Goal: Task Accomplishment & Management: Manage account settings

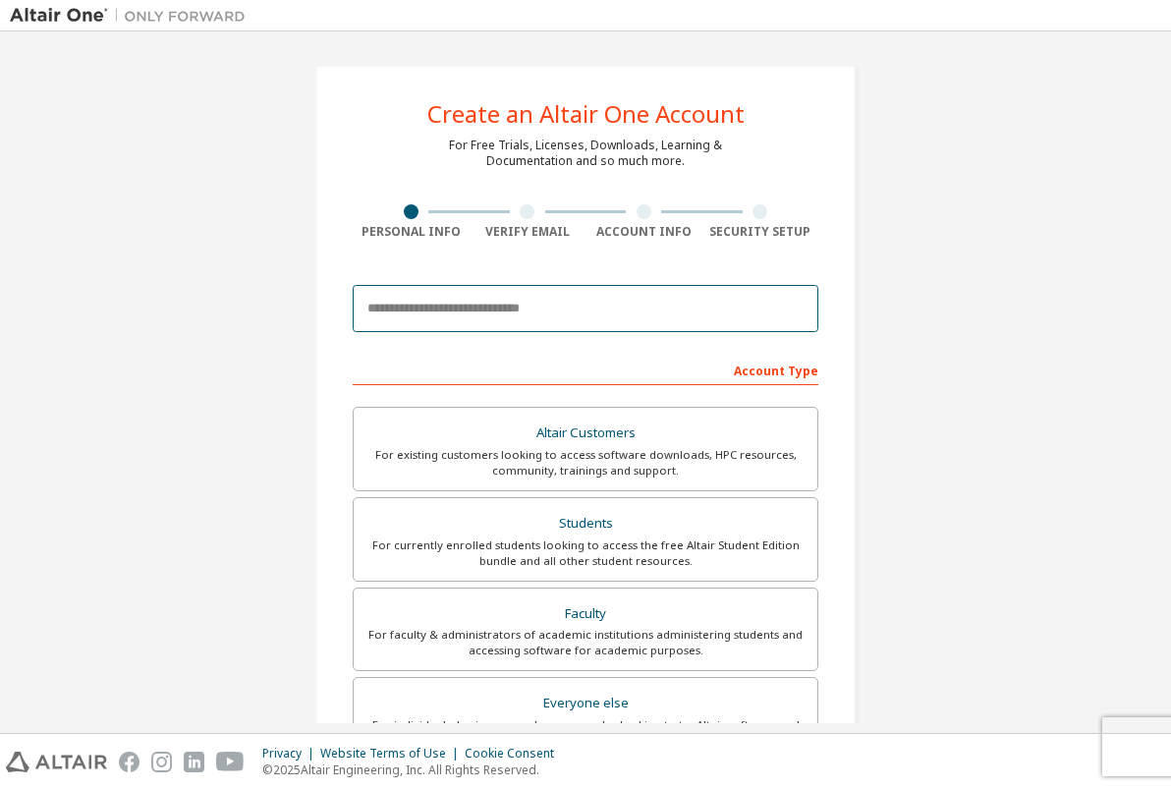
click at [477, 311] on input "email" at bounding box center [586, 308] width 466 height 47
type input "**********"
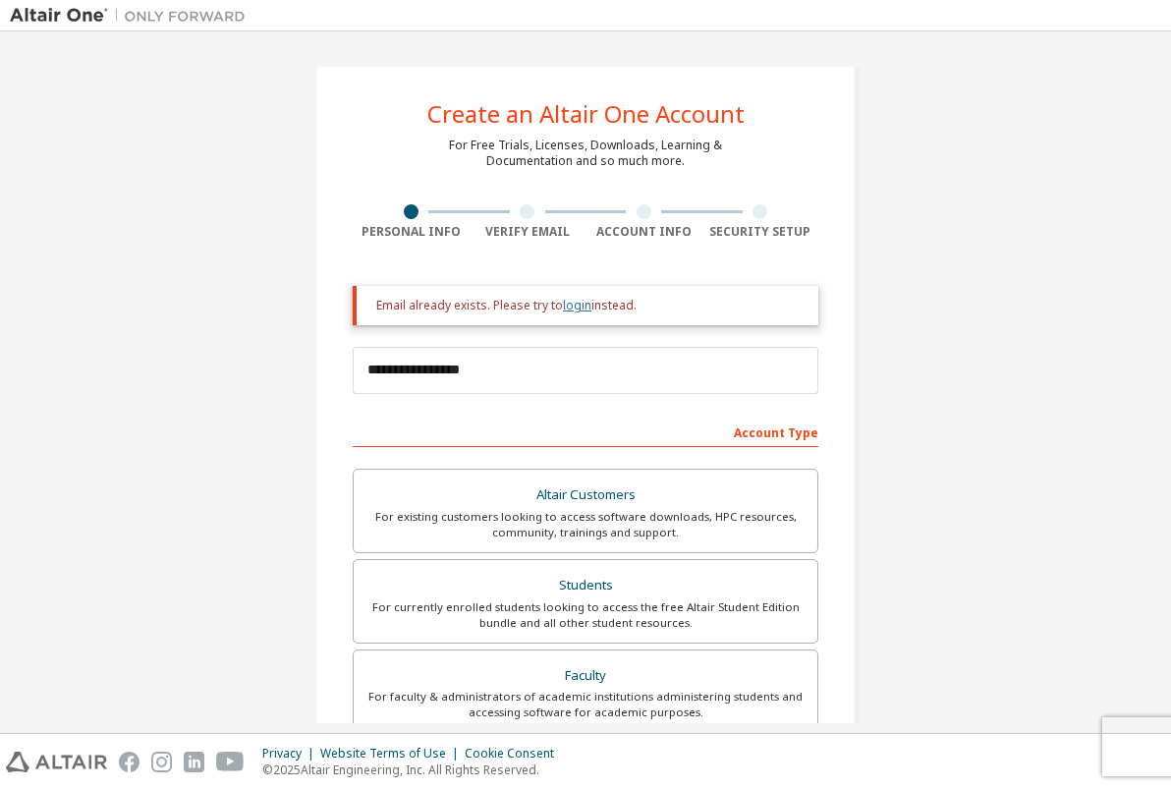
click at [569, 305] on link "login" at bounding box center [577, 305] width 28 height 17
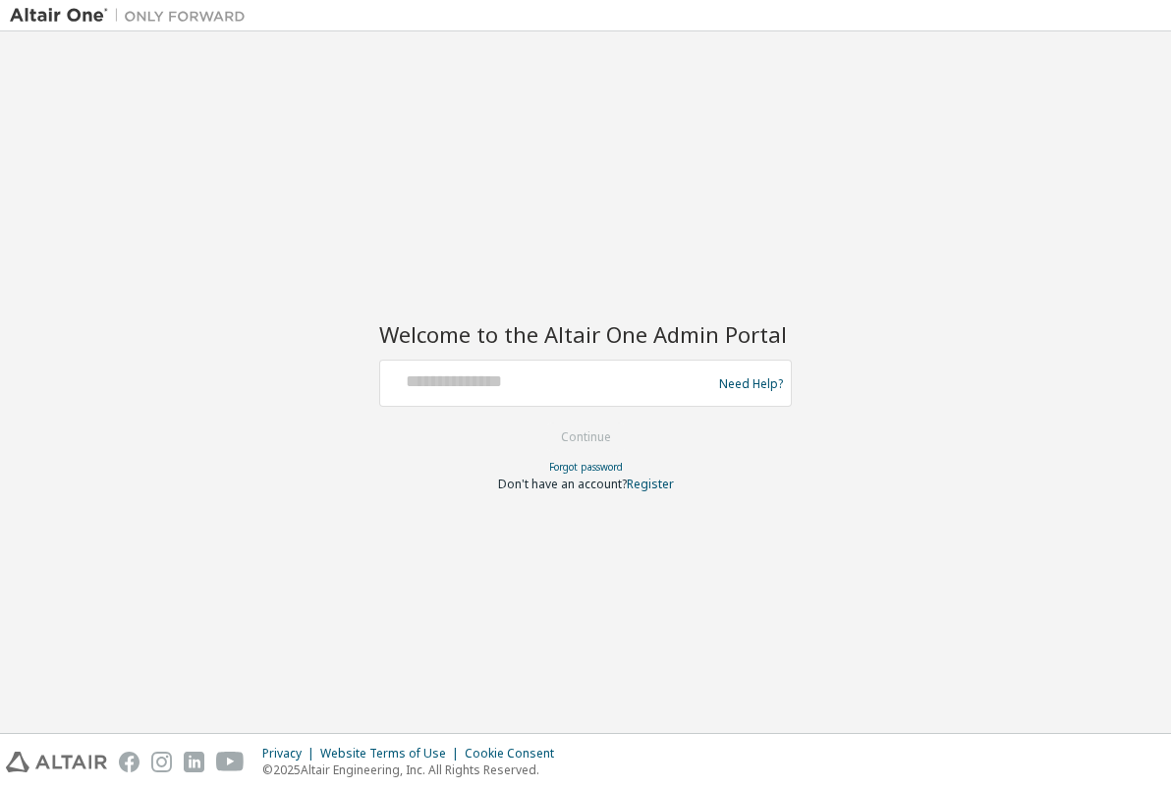
click at [493, 394] on div at bounding box center [548, 383] width 321 height 37
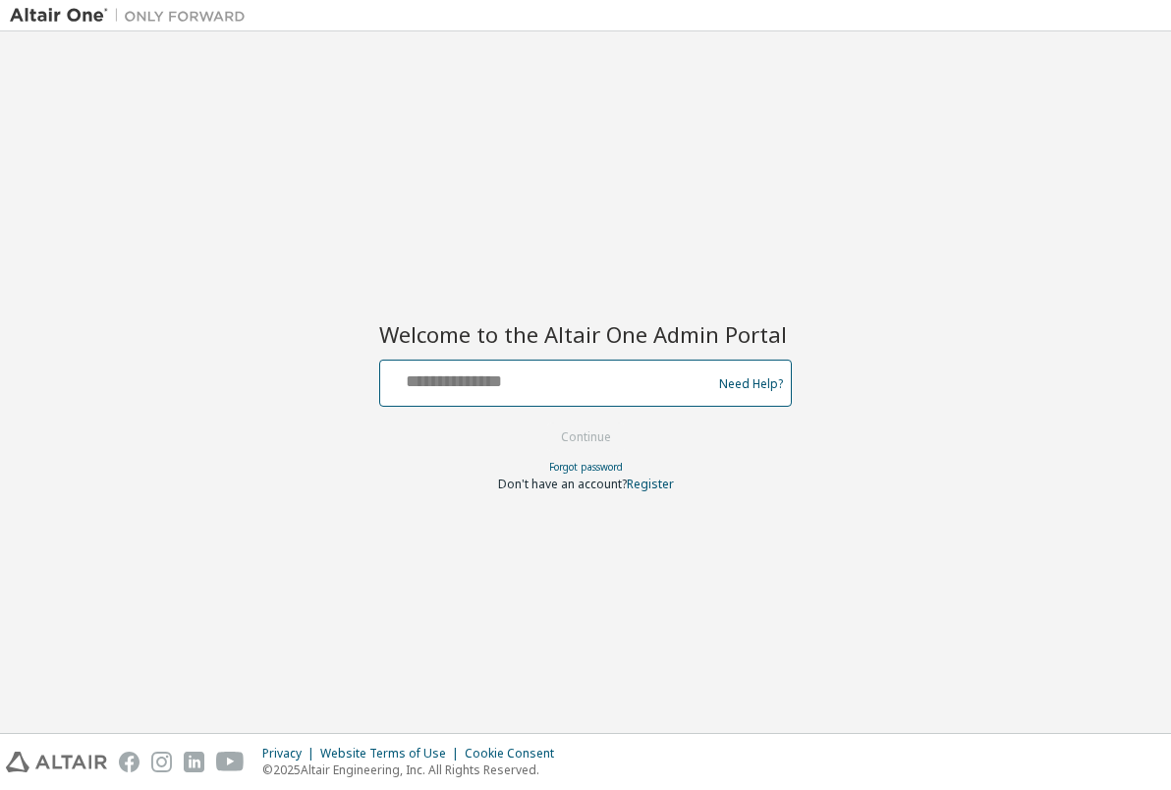
click at [498, 392] on input "text" at bounding box center [548, 379] width 321 height 28
type input "**********"
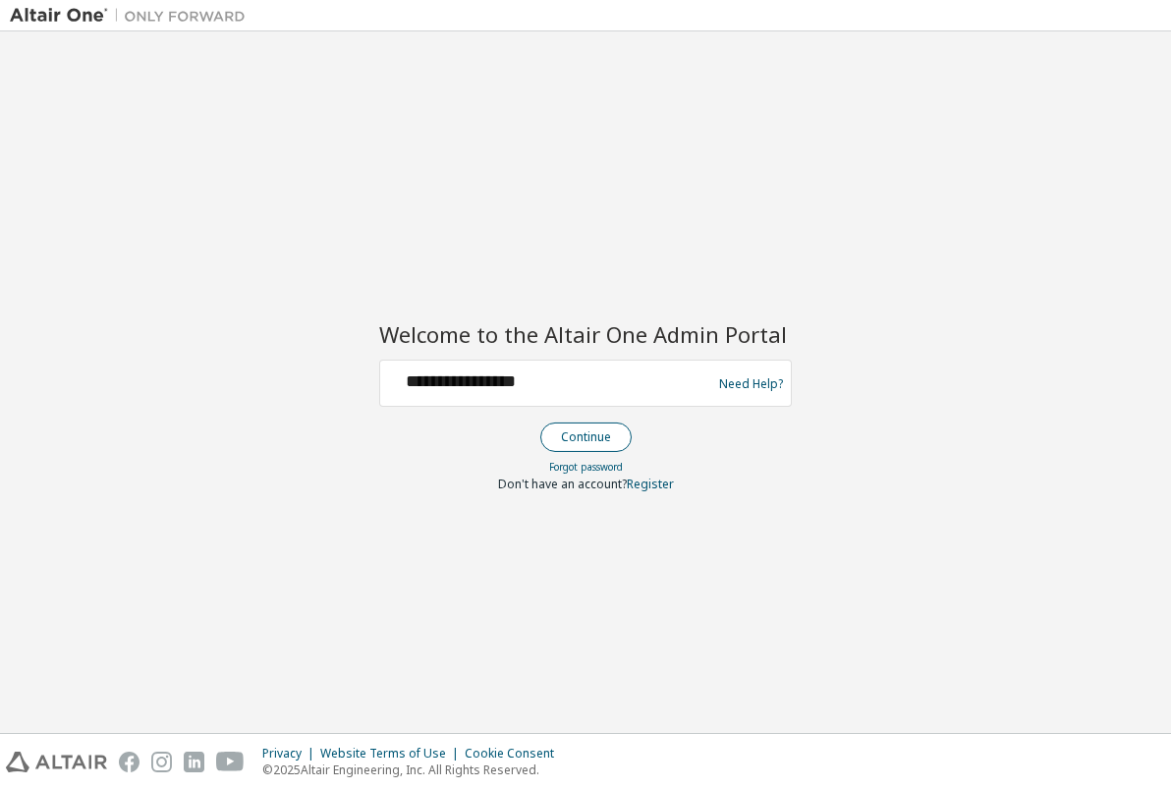
click at [582, 434] on button "Continue" at bounding box center [585, 437] width 91 height 29
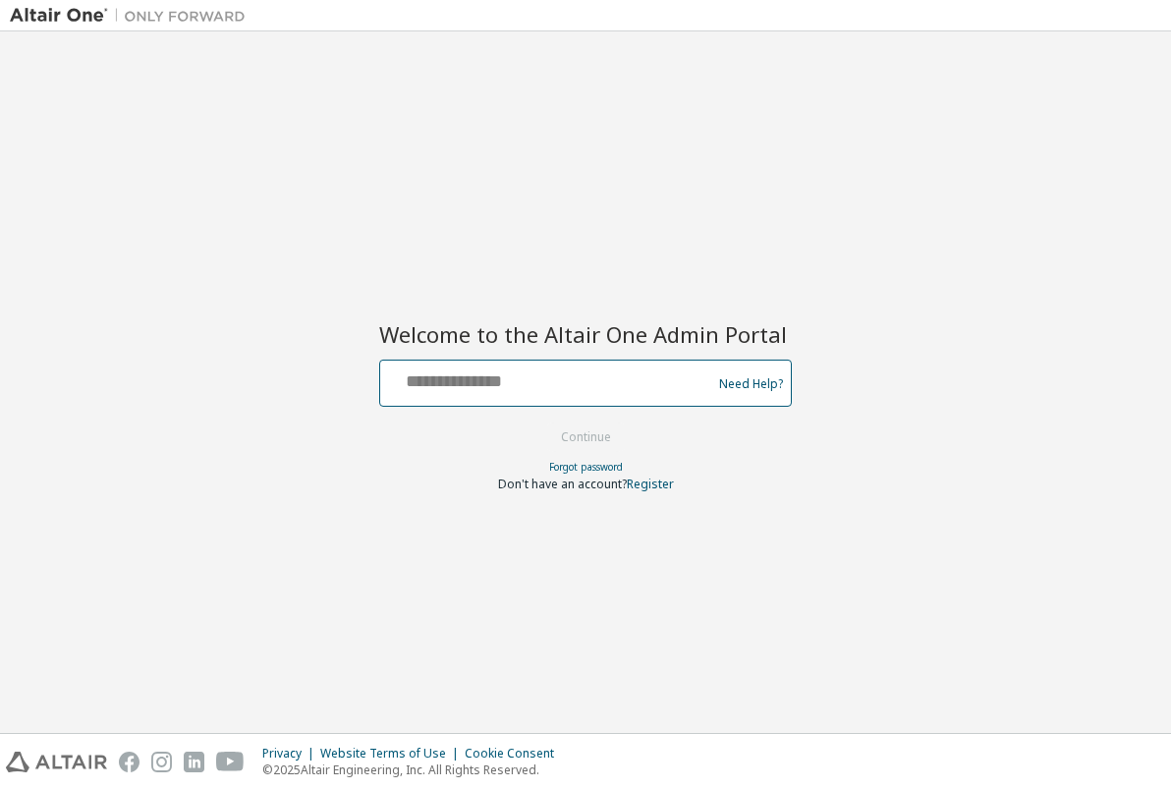
click at [488, 388] on input "text" at bounding box center [548, 379] width 321 height 28
type input "**********"
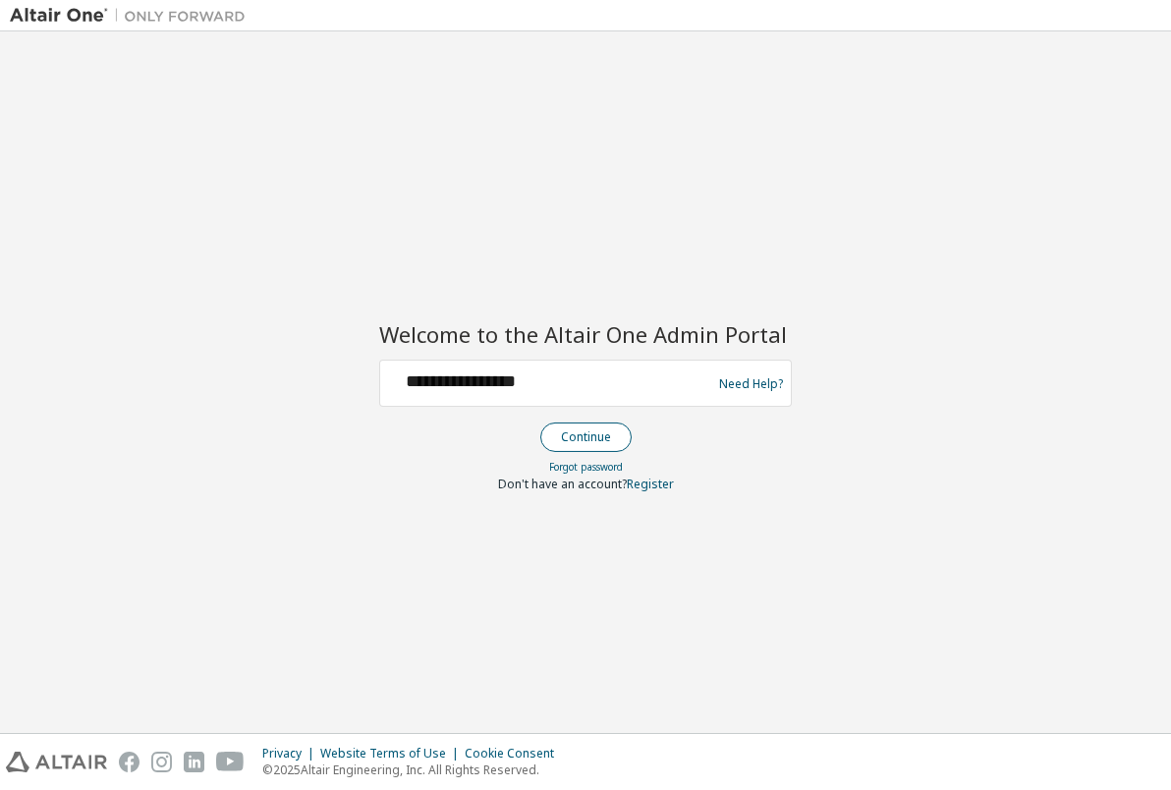
click at [566, 443] on button "Continue" at bounding box center [585, 437] width 91 height 29
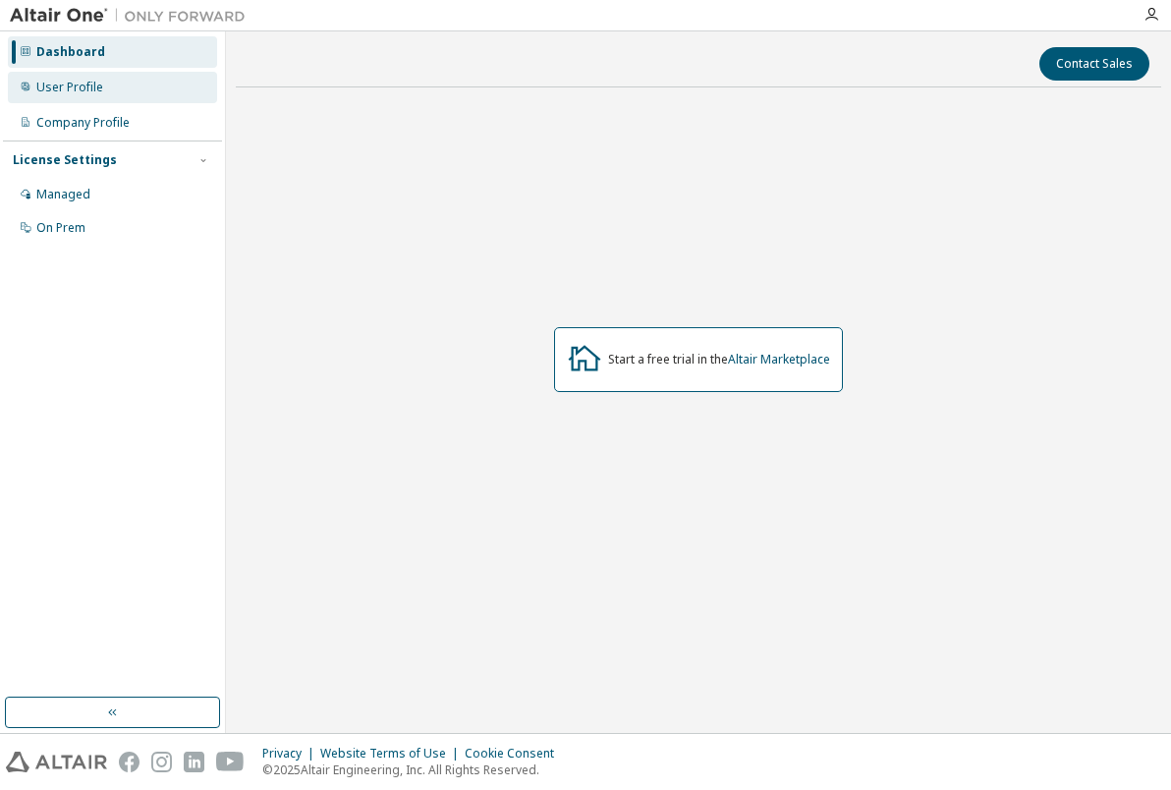
click at [89, 85] on div "User Profile" at bounding box center [69, 88] width 67 height 16
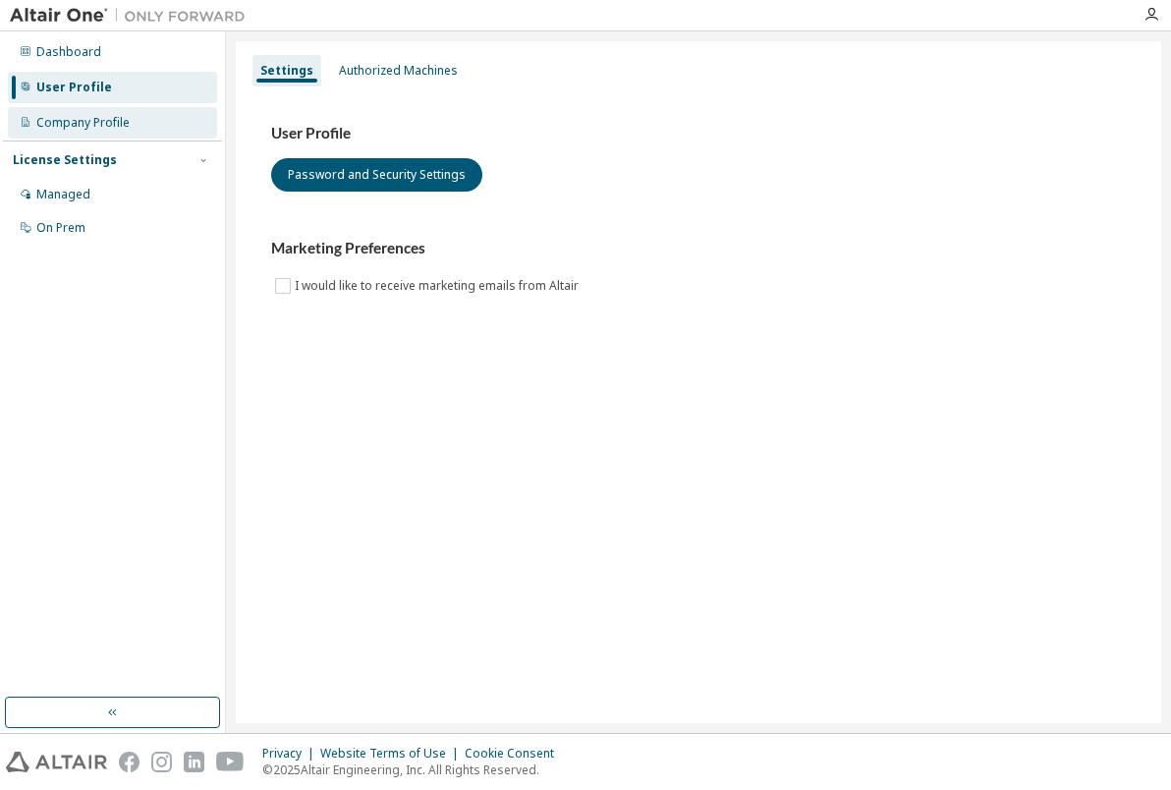
click at [85, 121] on div "Company Profile" at bounding box center [82, 123] width 93 height 16
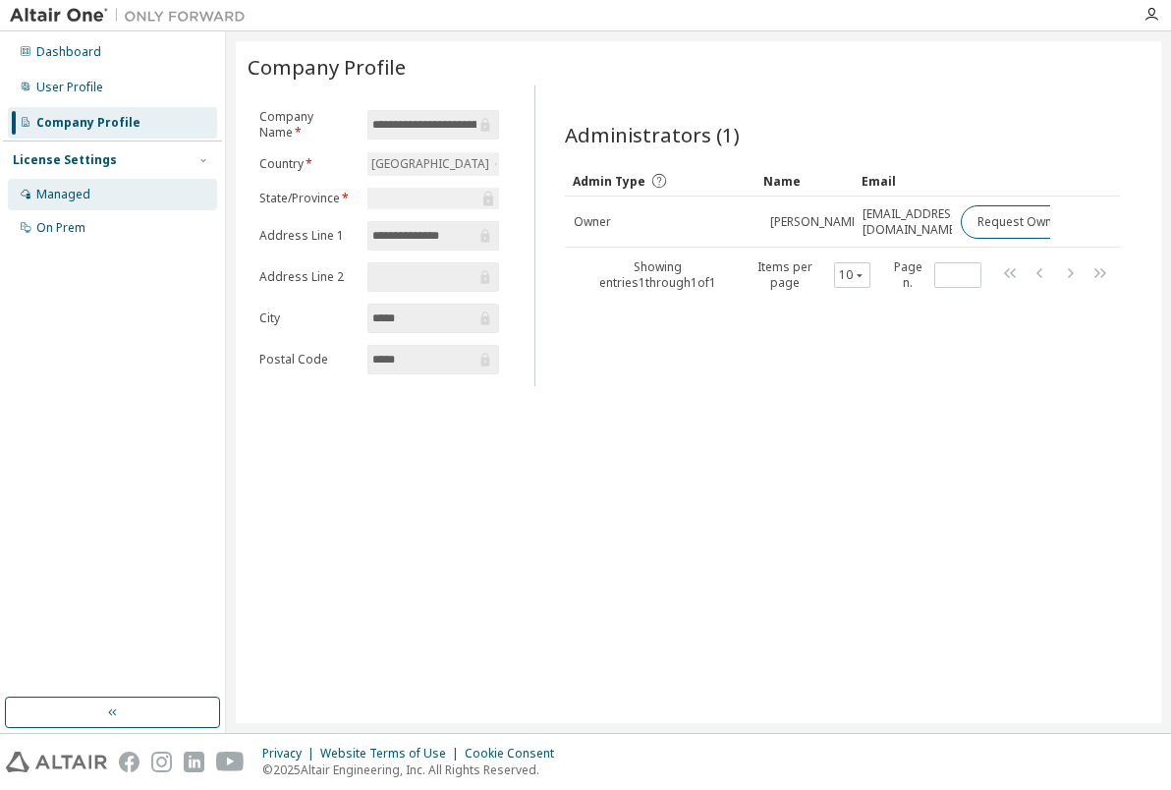
click at [87, 199] on div "Managed" at bounding box center [63, 195] width 54 height 16
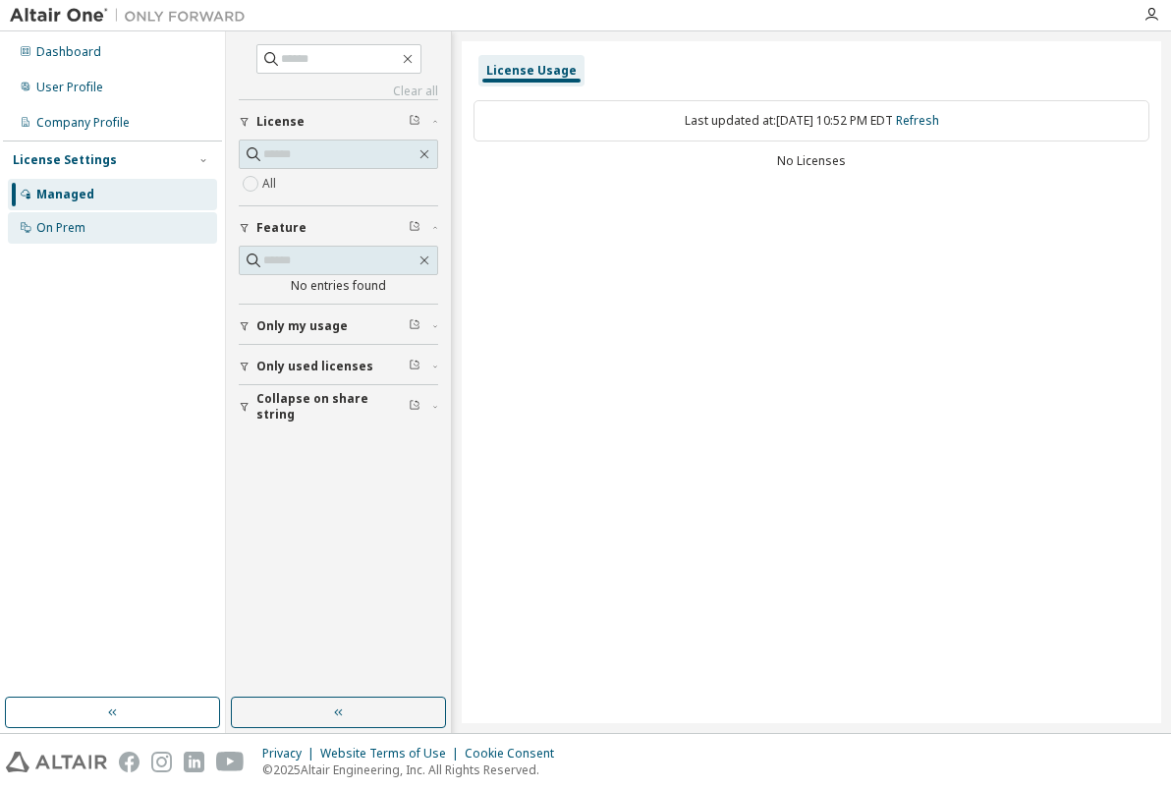
click at [90, 229] on div "On Prem" at bounding box center [112, 227] width 209 height 31
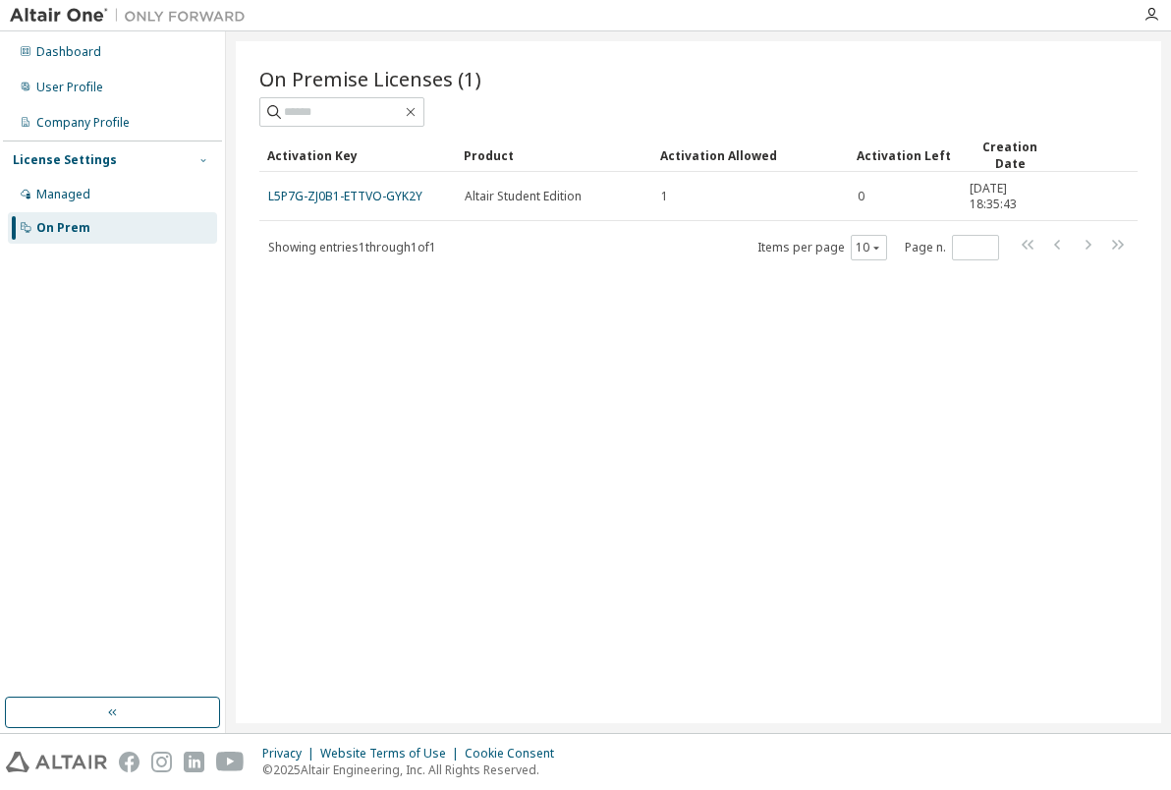
click at [200, 164] on icon "button" at bounding box center [204, 160] width 12 height 12
click at [108, 201] on div "Managed" at bounding box center [112, 194] width 209 height 31
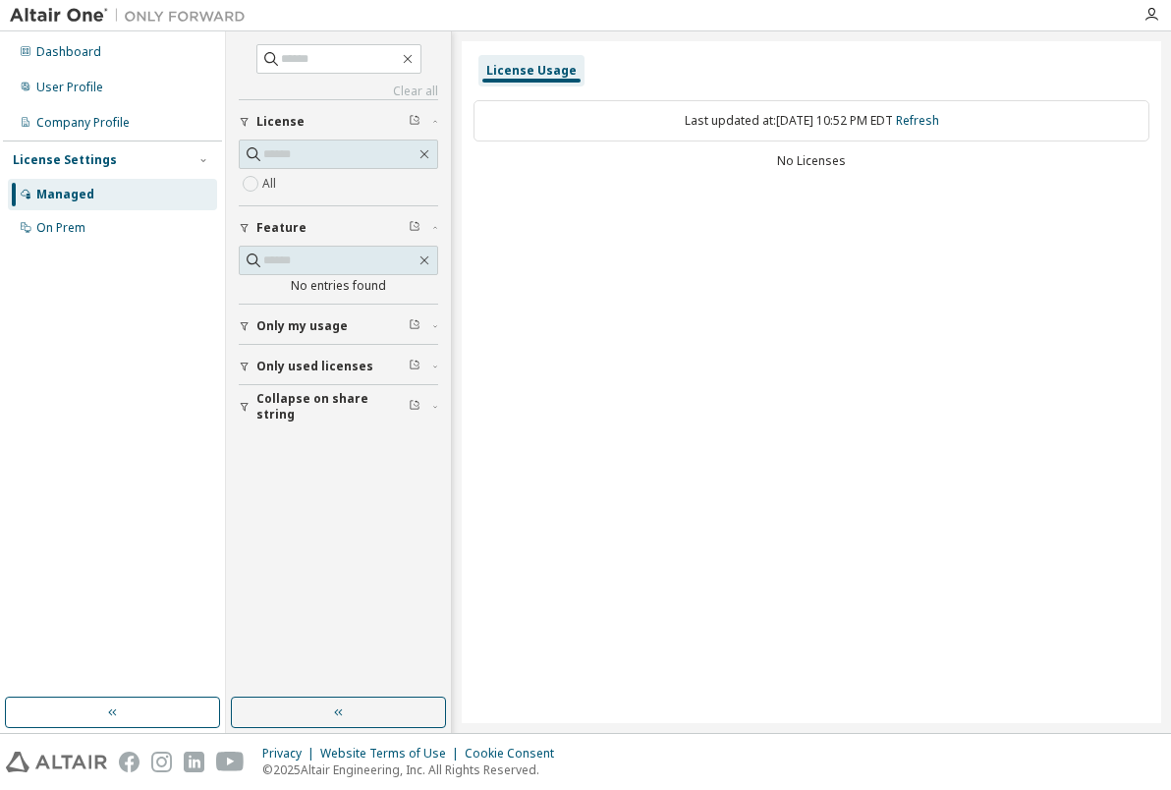
click at [305, 328] on span "Only my usage" at bounding box center [301, 326] width 91 height 16
click at [310, 425] on span "Only used licenses" at bounding box center [314, 424] width 117 height 16
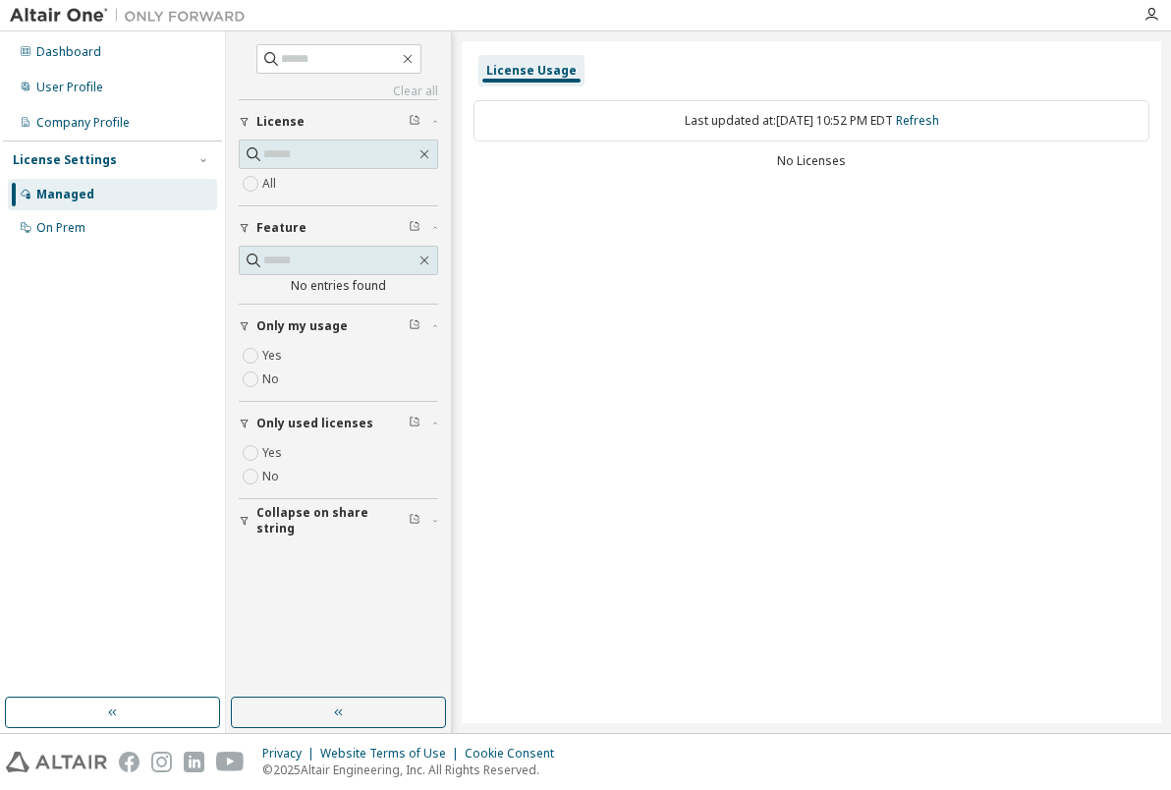
click at [314, 523] on span "Collapse on share string" at bounding box center [332, 520] width 152 height 31
click at [134, 216] on div "On Prem" at bounding box center [112, 227] width 209 height 31
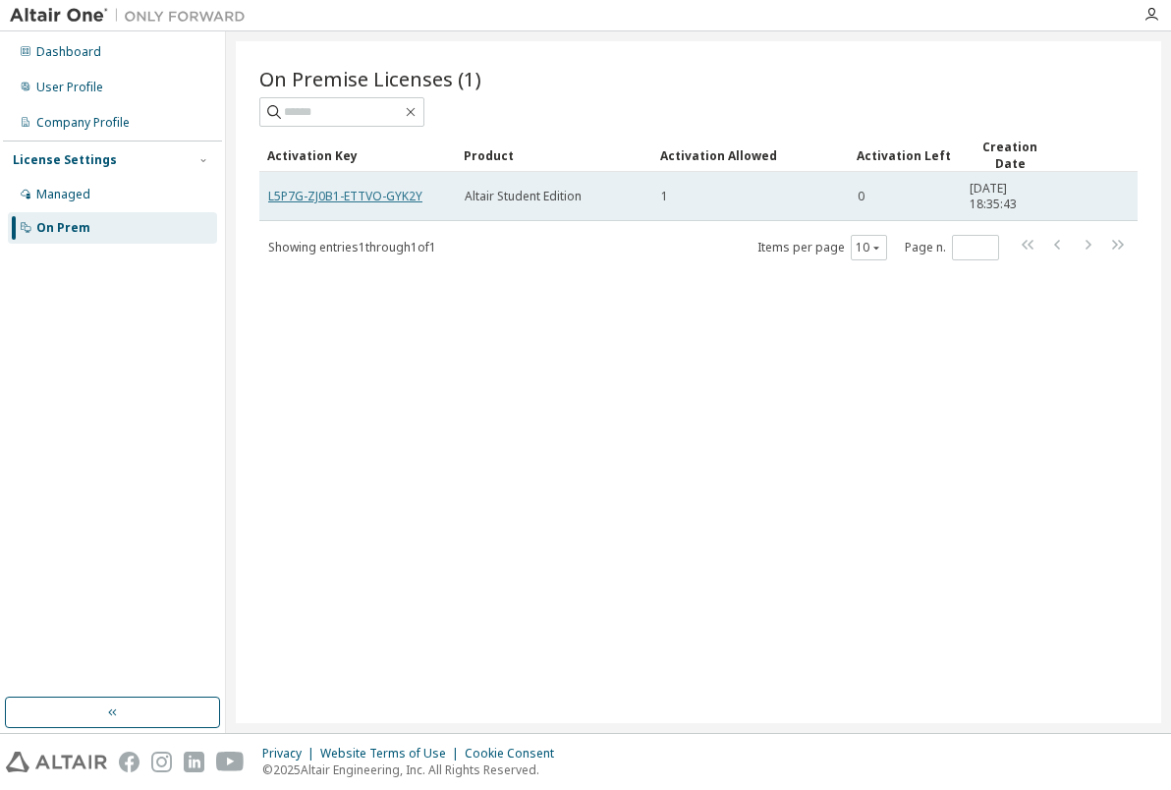
click at [392, 191] on link "L5P7G-ZJ0B1-ETTVO-GYK2Y" at bounding box center [345, 196] width 154 height 17
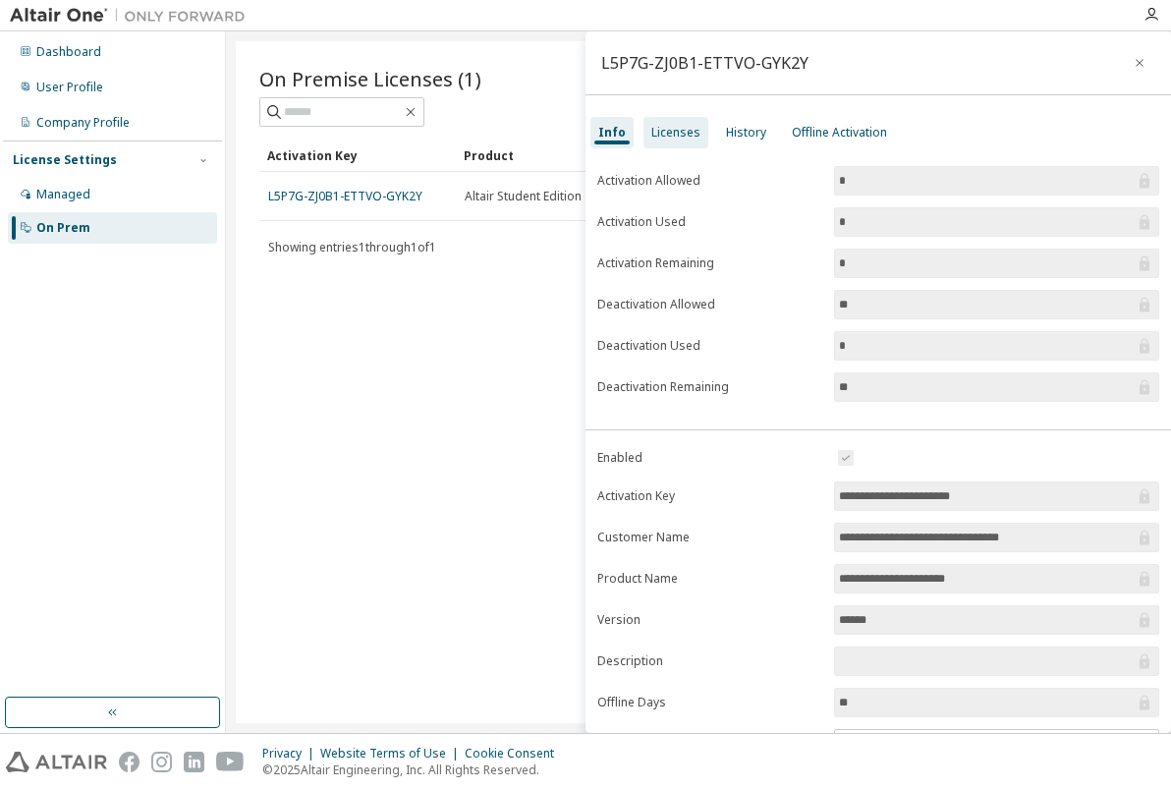
click at [667, 132] on div "Licenses" at bounding box center [676, 133] width 49 height 16
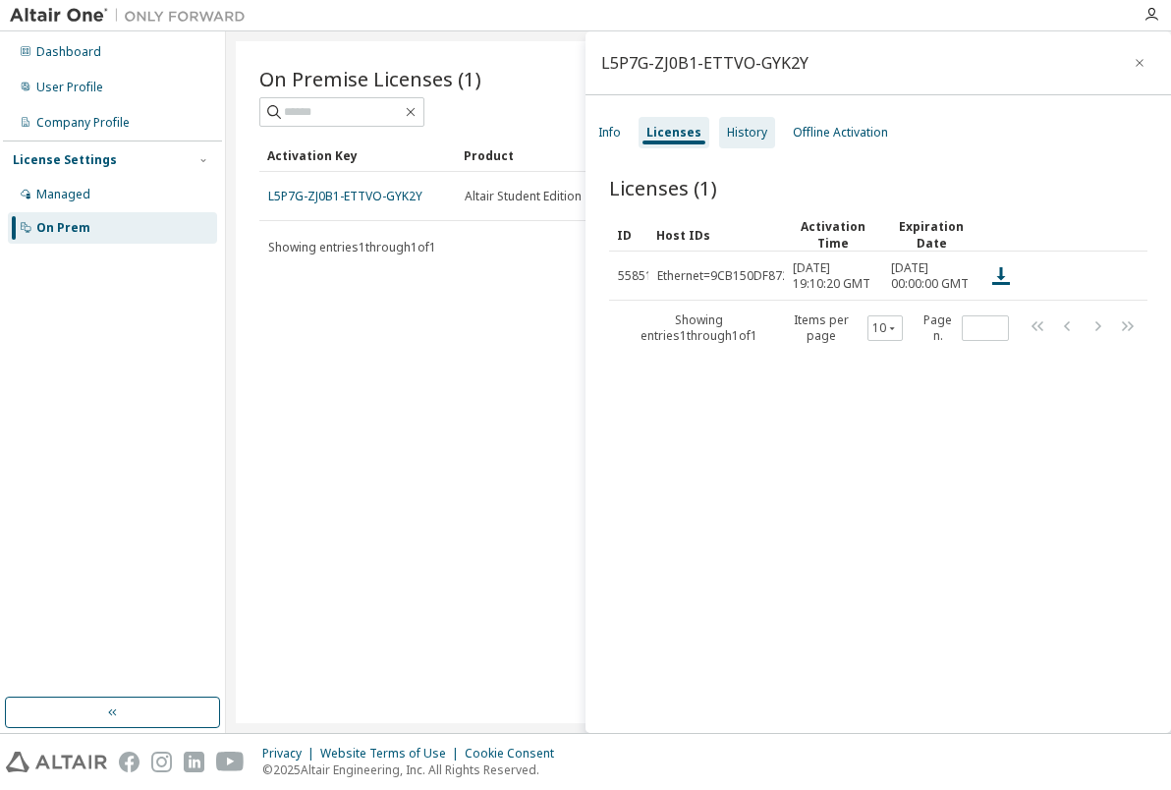
click at [747, 139] on div "History" at bounding box center [747, 133] width 40 height 16
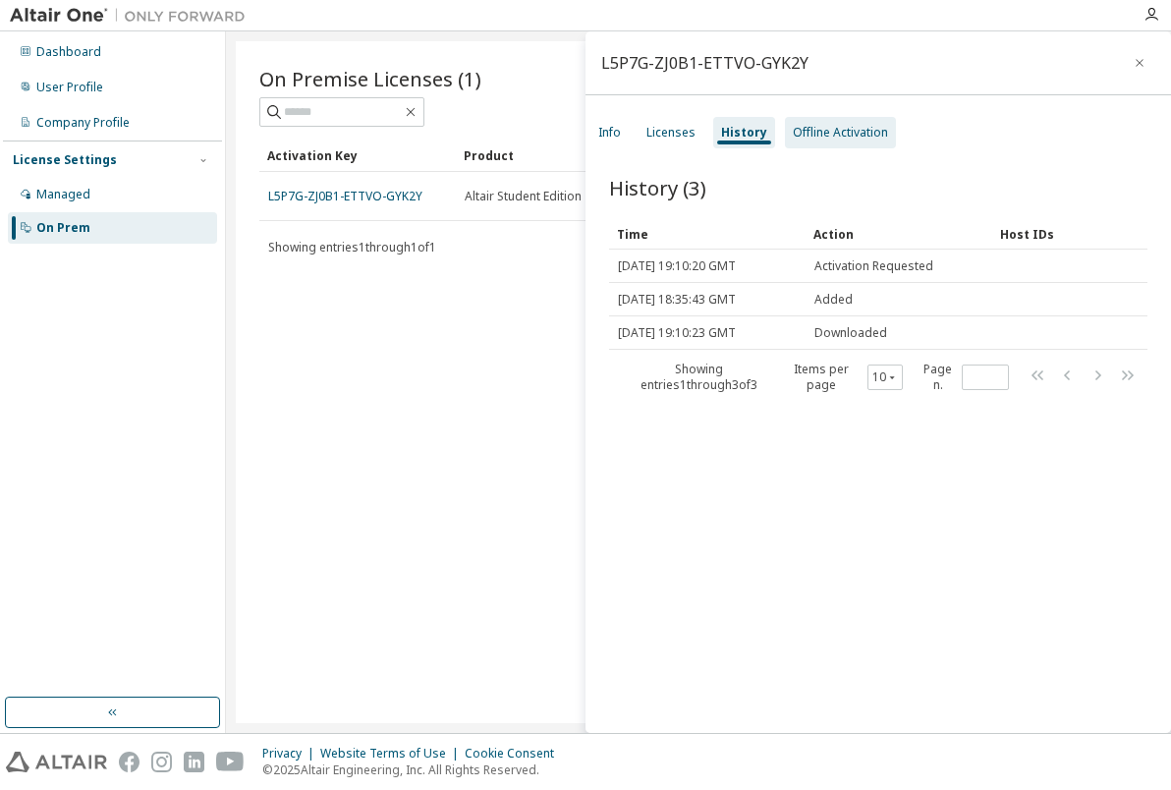
click at [800, 142] on div "Offline Activation" at bounding box center [840, 132] width 111 height 31
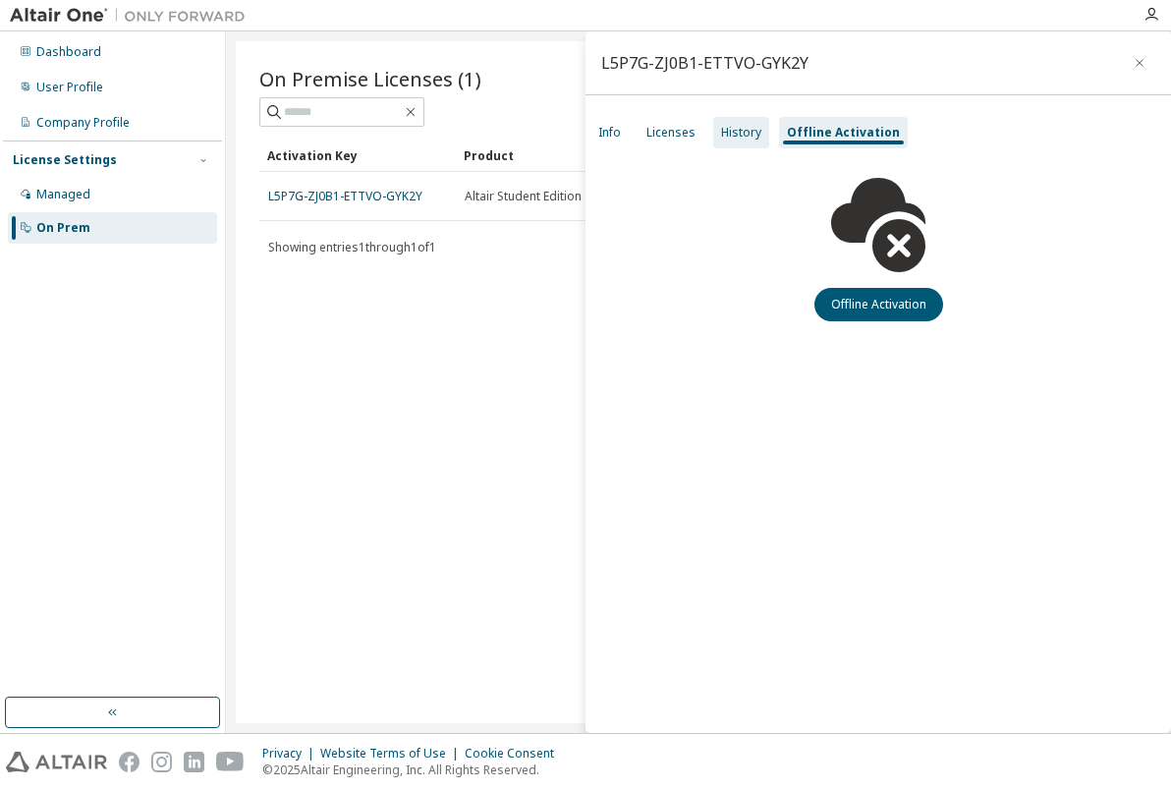
click at [752, 141] on div "History" at bounding box center [741, 132] width 56 height 31
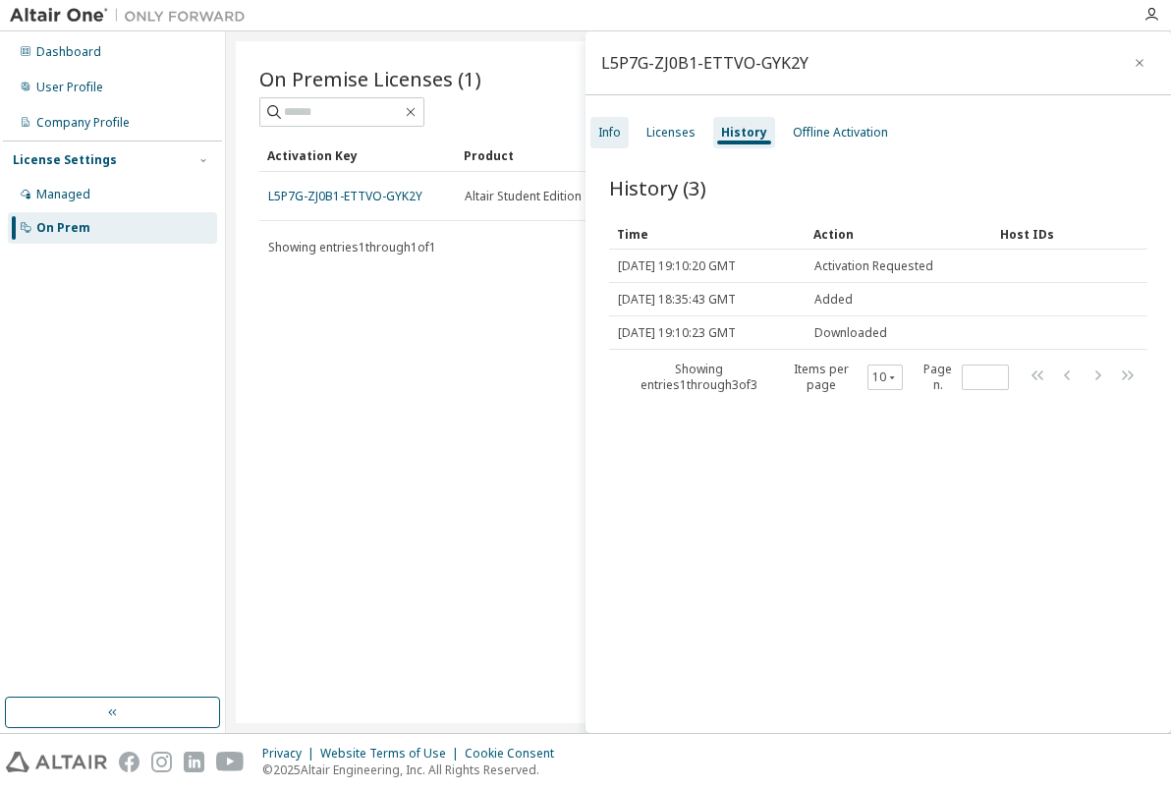
click at [626, 142] on div "Info" at bounding box center [610, 132] width 38 height 31
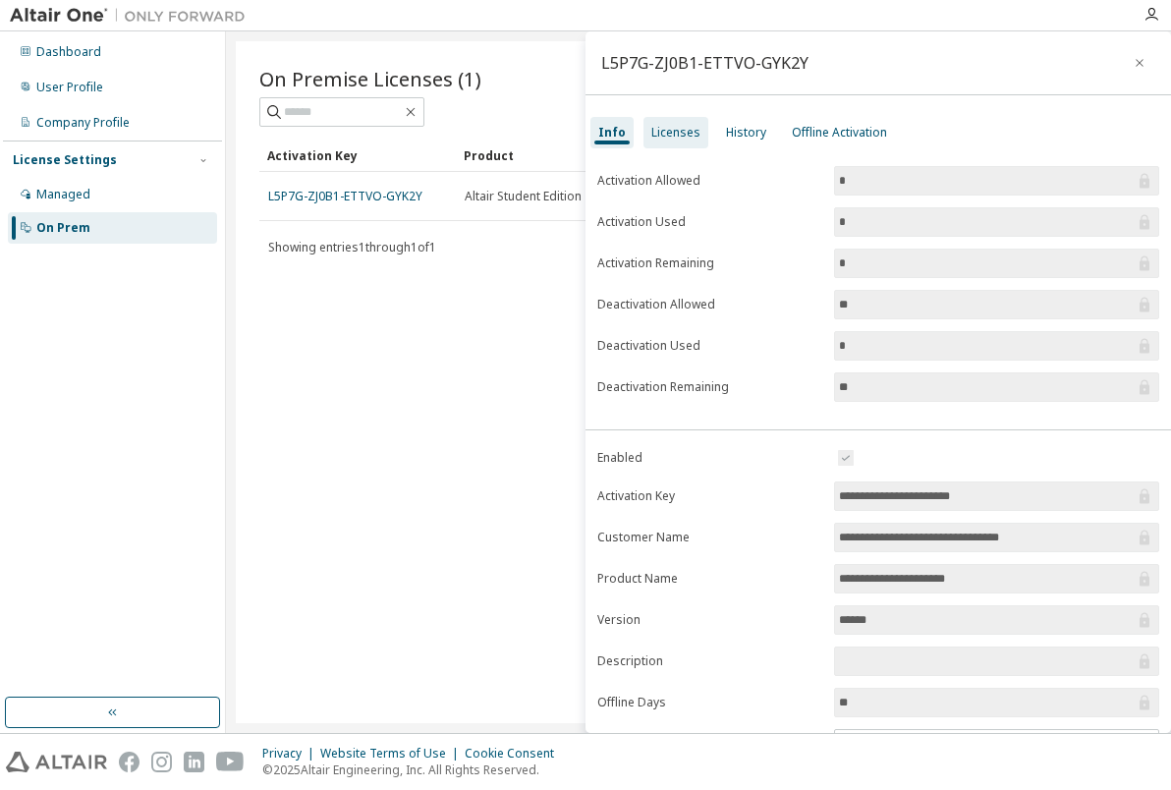
click at [668, 137] on div "Licenses" at bounding box center [676, 133] width 49 height 16
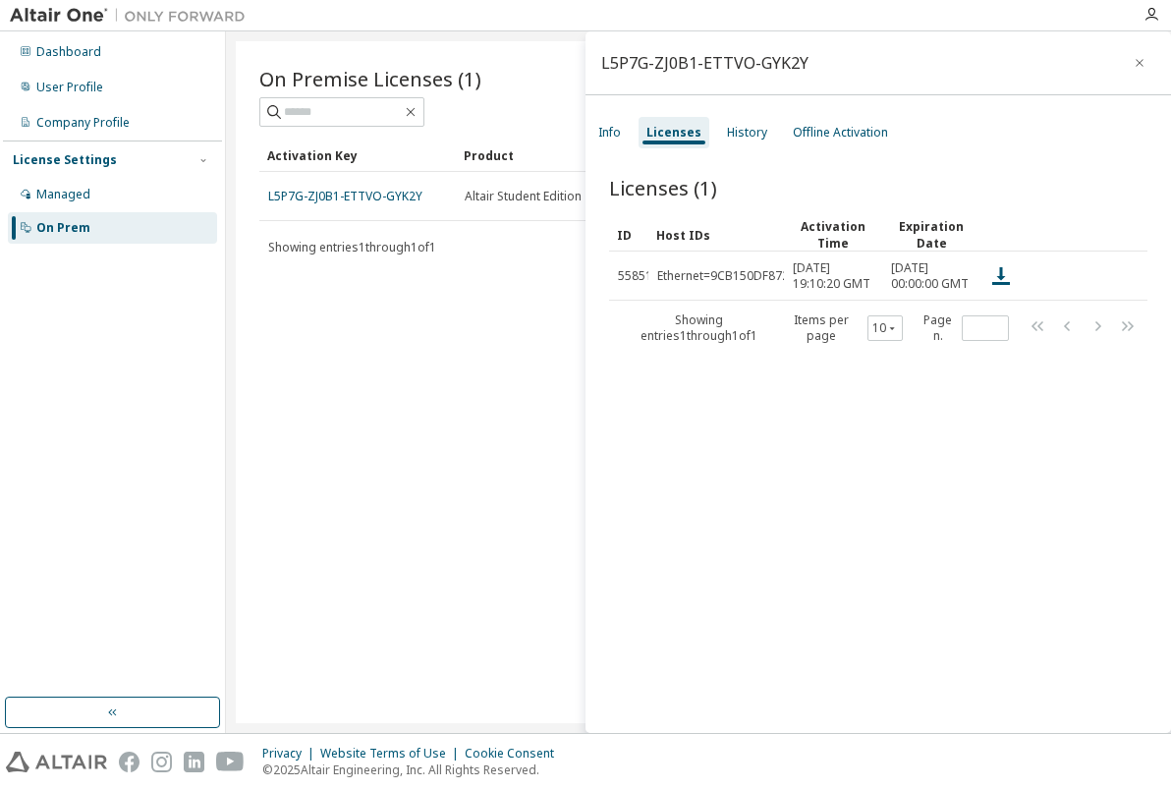
click at [528, 246] on div "Showing entries 1 through 1 of 1 Items per page 10 Page n. *" at bounding box center [698, 247] width 878 height 28
click at [1133, 67] on icon "button" at bounding box center [1140, 63] width 14 height 16
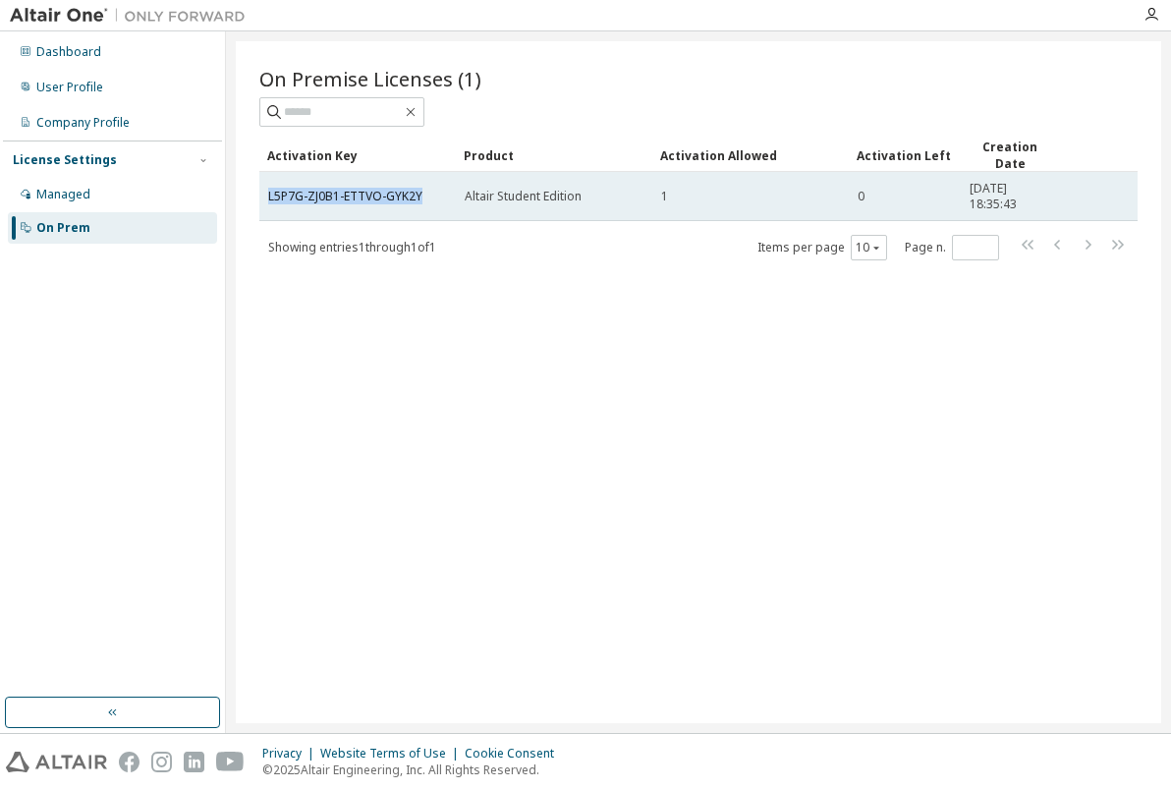
drag, startPoint x: 421, startPoint y: 194, endPoint x: 265, endPoint y: 195, distance: 155.3
click at [265, 195] on td "L5P7G-ZJ0B1-ETTVO-GYK2Y" at bounding box center [357, 196] width 197 height 49
copy link "L5P7G-ZJ0B1-ETTVO-GYK2Y"
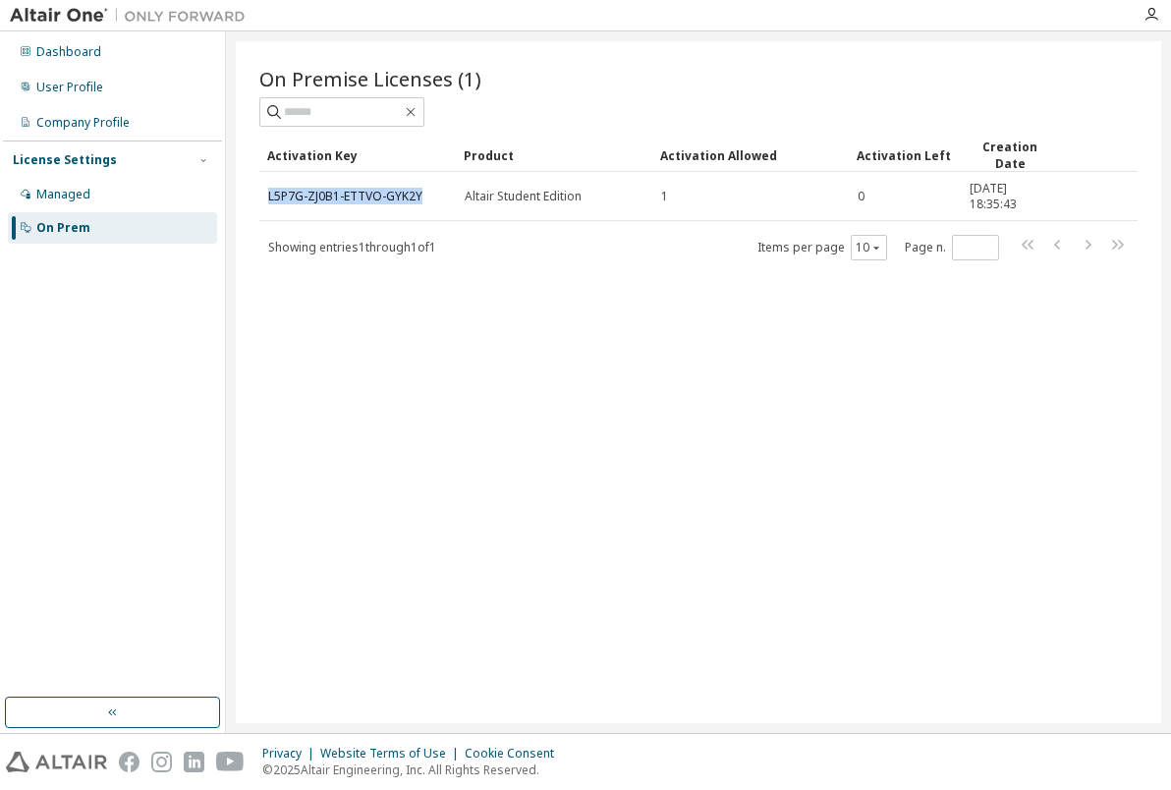
click at [28, 325] on div "Dashboard User Profile Company Profile License Settings Managed On Prem" at bounding box center [112, 364] width 219 height 660
